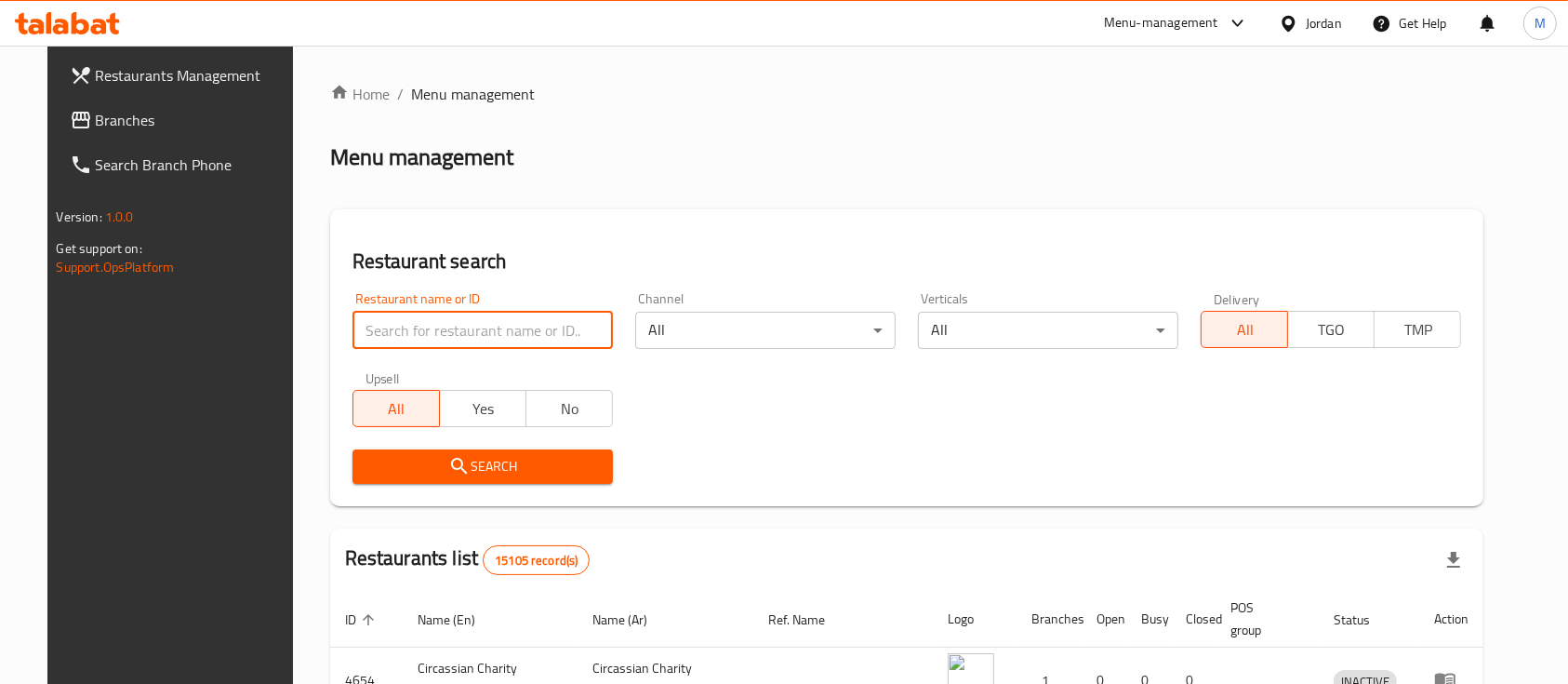
click at [443, 317] on input "search" at bounding box center [483, 330] width 261 height 37
type input "ؤ"
click button "Search" at bounding box center [483, 467] width 261 height 34
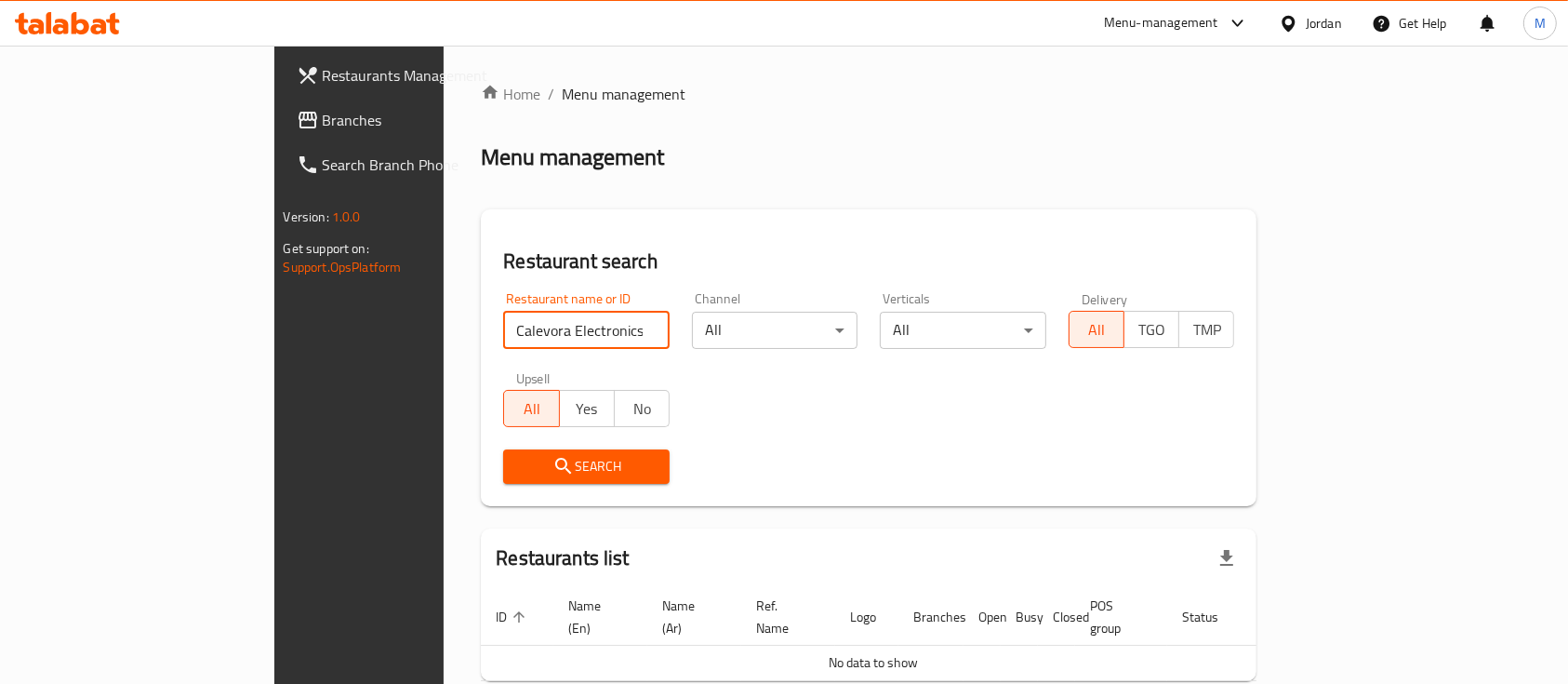
drag, startPoint x: 504, startPoint y: 323, endPoint x: 391, endPoint y: 337, distance: 113.9
click at [503, 337] on input "Calevora Electronics" at bounding box center [587, 330] width 167 height 37
type input "Calevora"
click button "Search" at bounding box center [587, 467] width 167 height 34
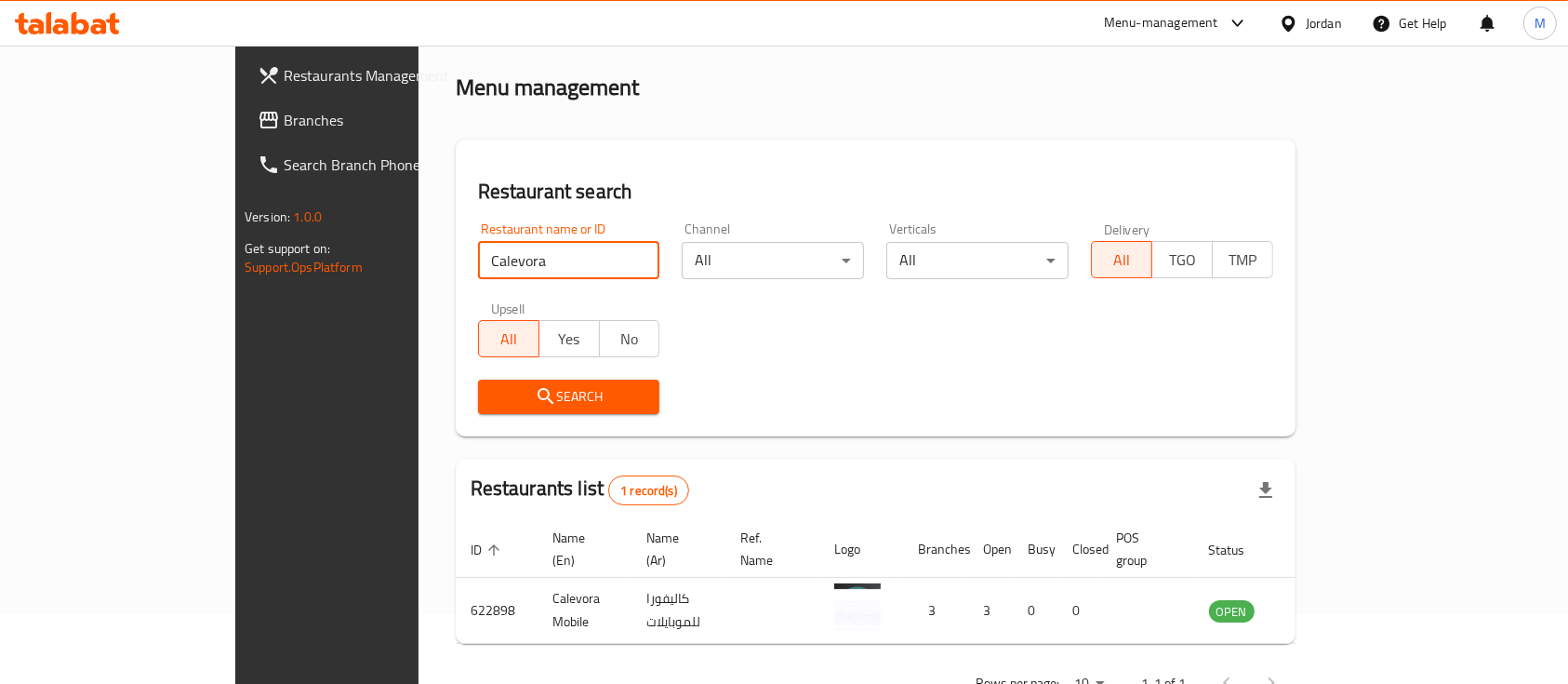
scroll to position [109, 0]
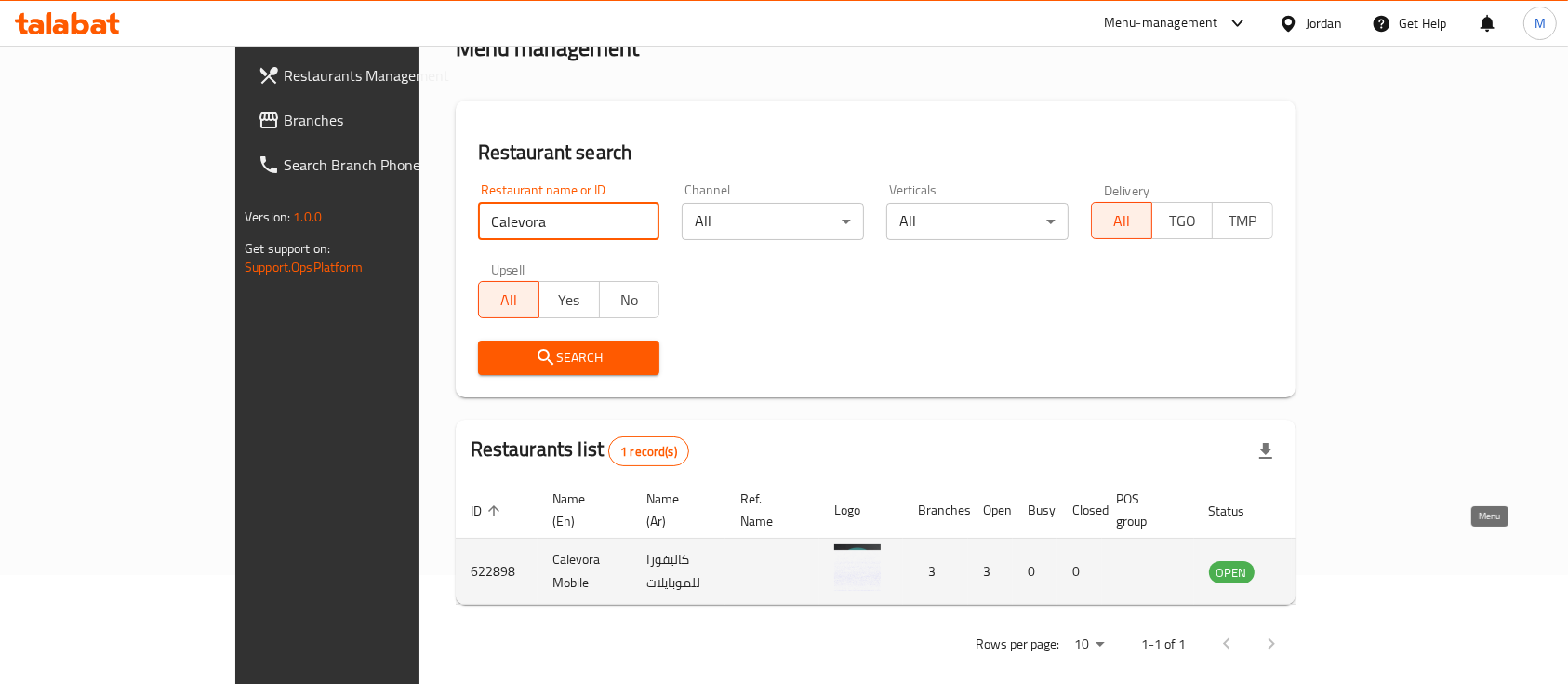
click at [1328, 565] on icon "enhanced table" at bounding box center [1318, 573] width 21 height 16
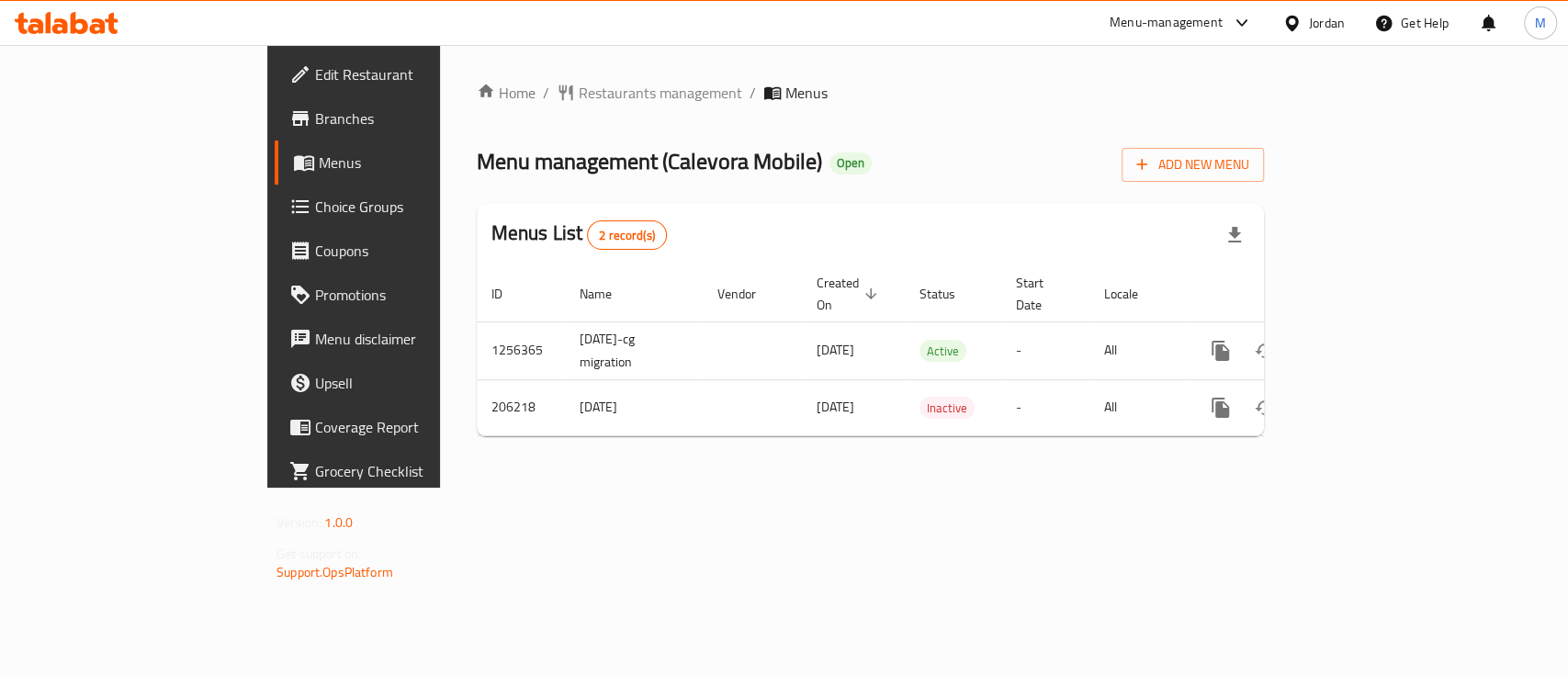
click at [315, 115] on span "Branches" at bounding box center [415, 119] width 199 height 22
